Goal: Transaction & Acquisition: Purchase product/service

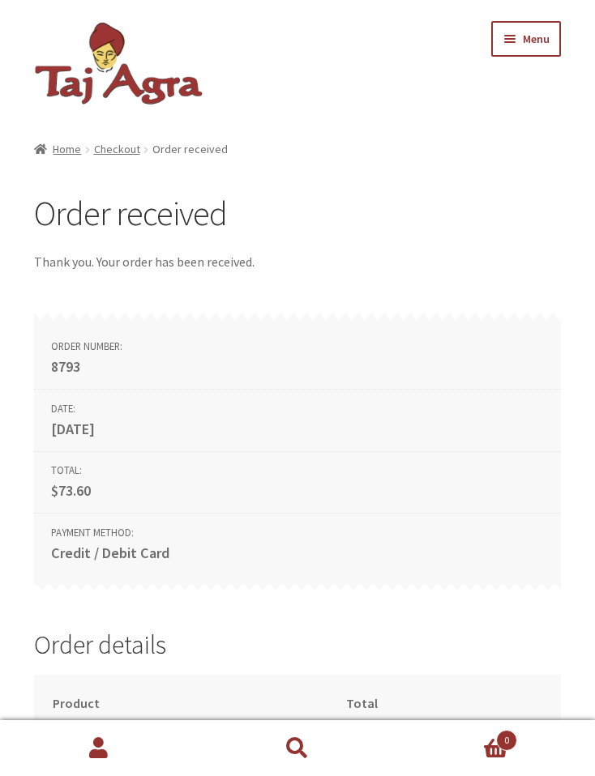
click at [212, 145] on nav "Home / Checkout / Order received" at bounding box center [297, 149] width 527 height 19
click at [543, 32] on span "Menu" at bounding box center [536, 39] width 27 height 15
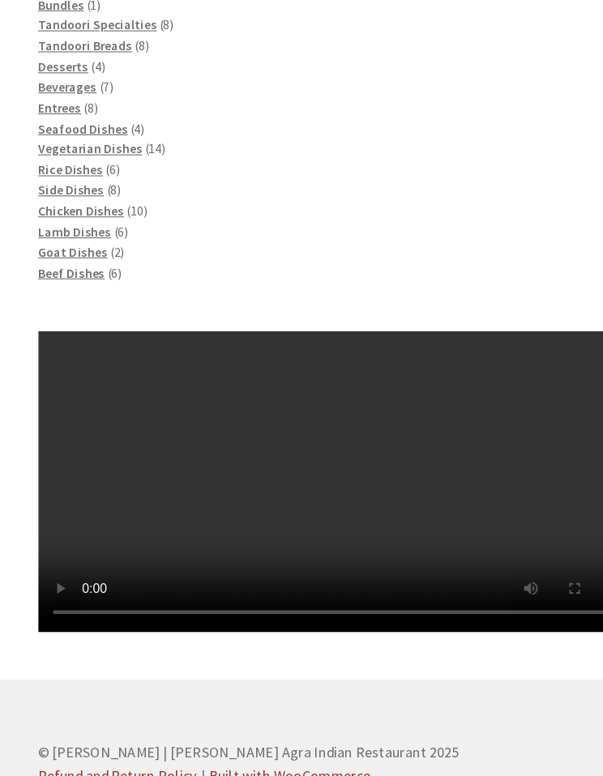
scroll to position [1824, 0]
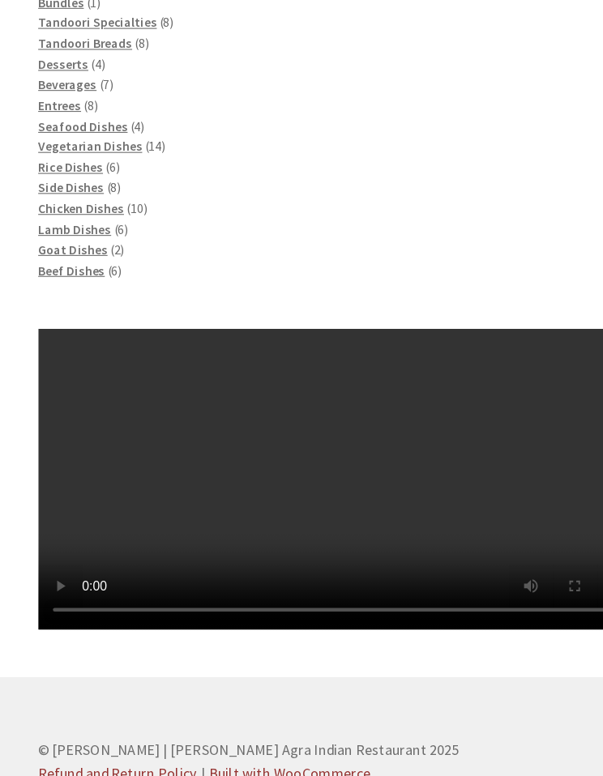
click at [312, 476] on video at bounding box center [301, 426] width 535 height 267
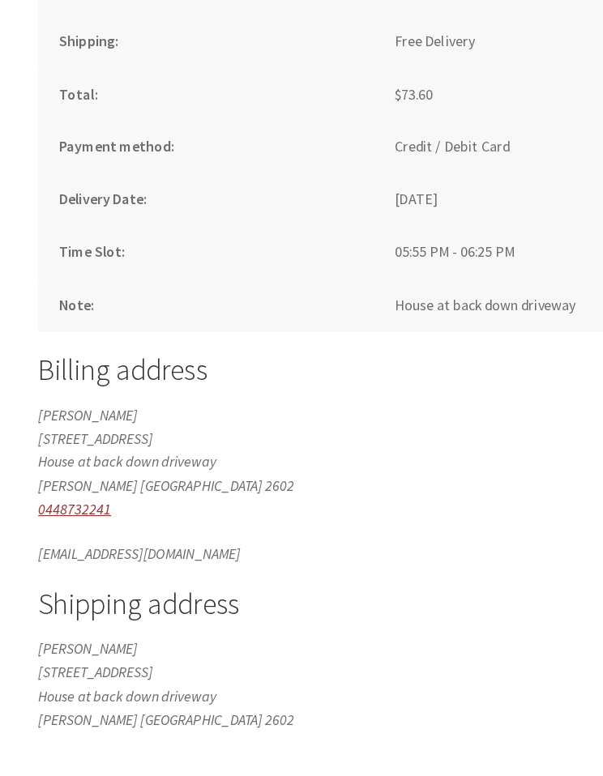
scroll to position [986, 0]
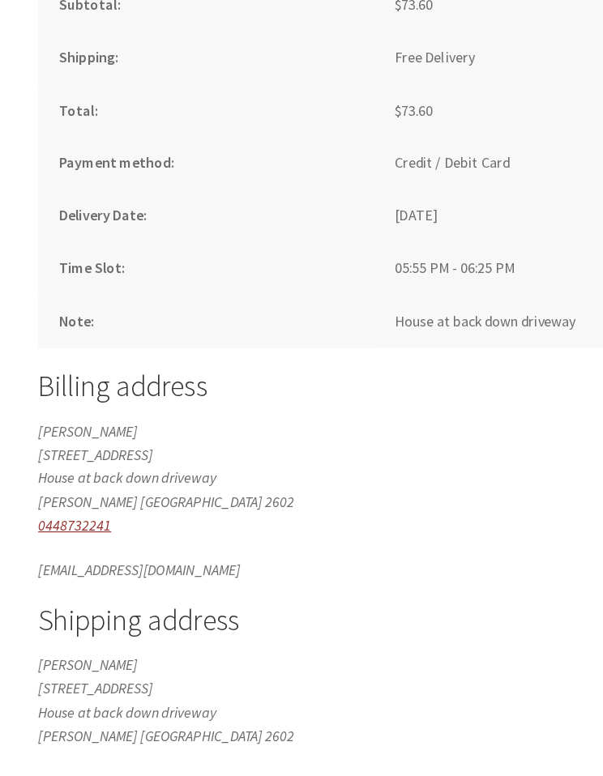
click at [507, 739] on span "0" at bounding box center [512, 740] width 21 height 21
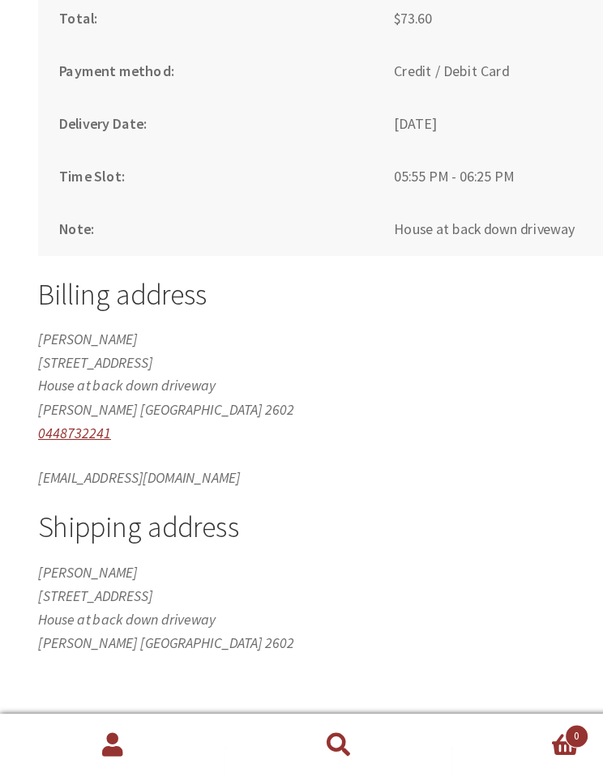
click at [110, 721] on link "My Account" at bounding box center [100, 748] width 201 height 55
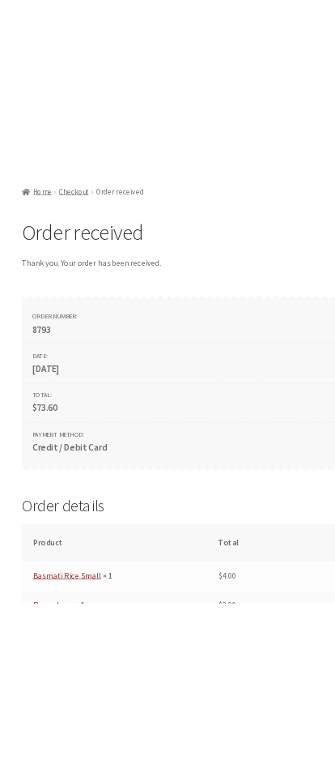
scroll to position [0, 0]
